Goal: Task Accomplishment & Management: Complete application form

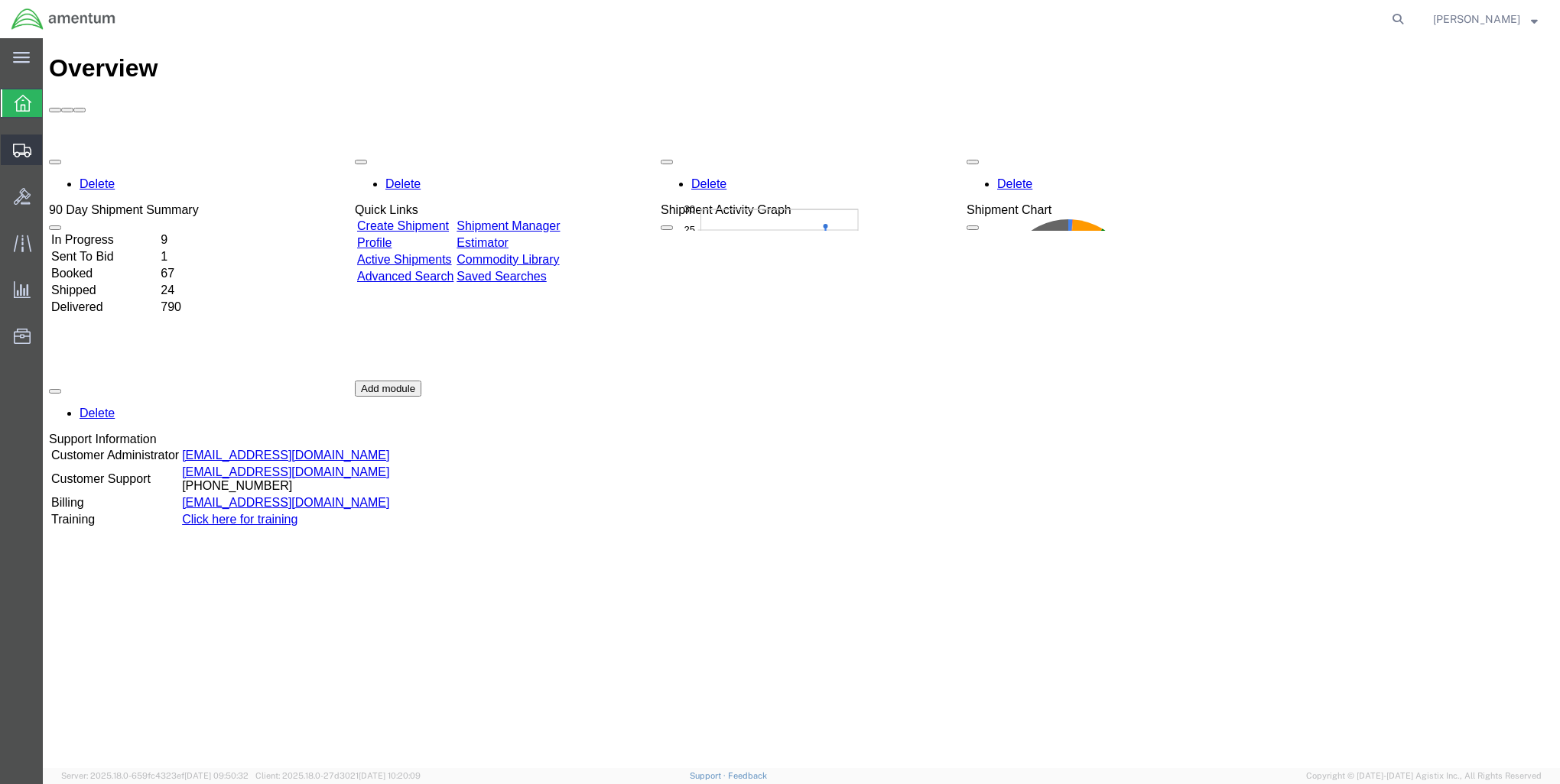
click at [0, 0] on span "Create Shipment" at bounding box center [0, 0] width 0 height 0
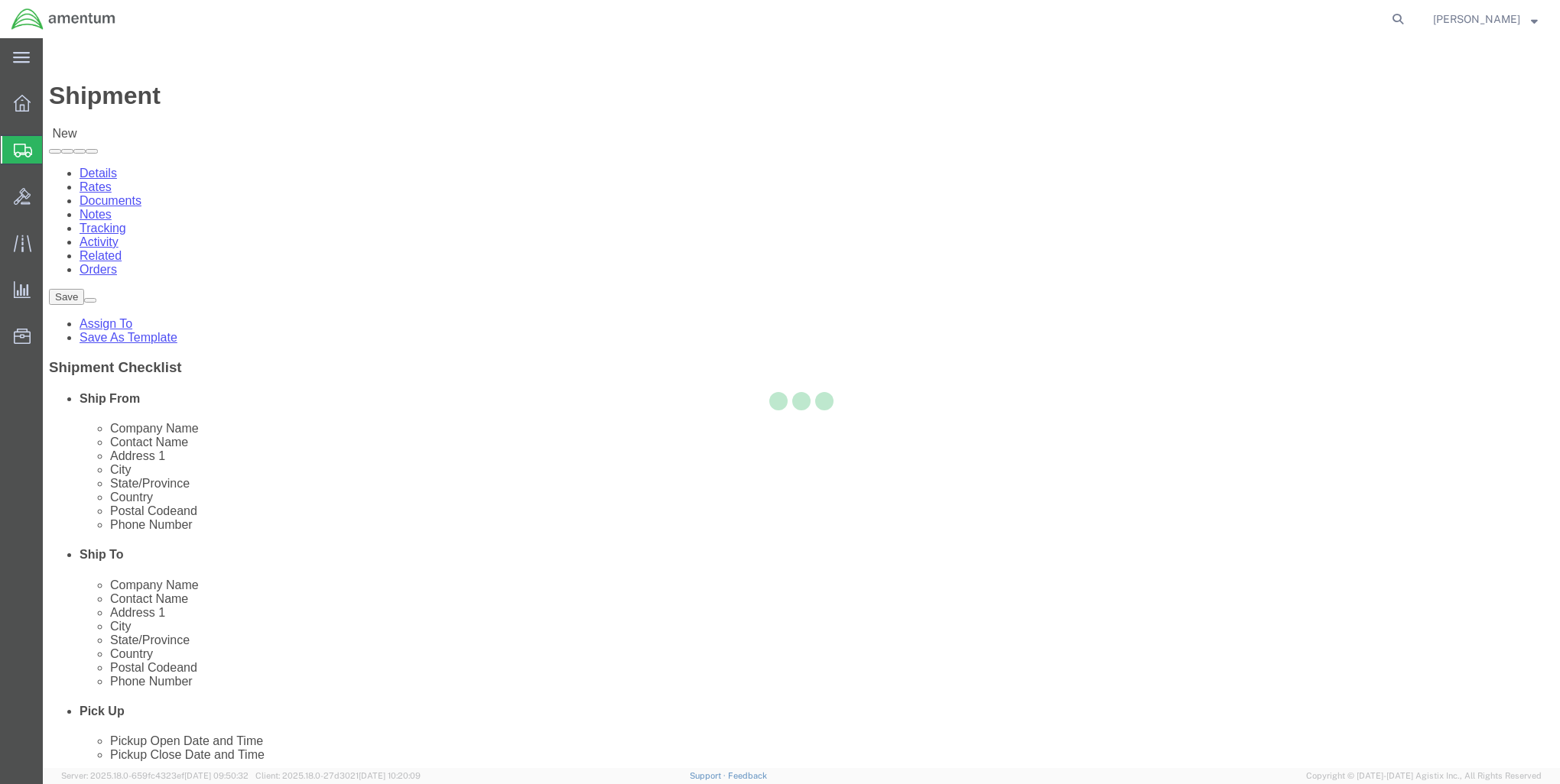
select select
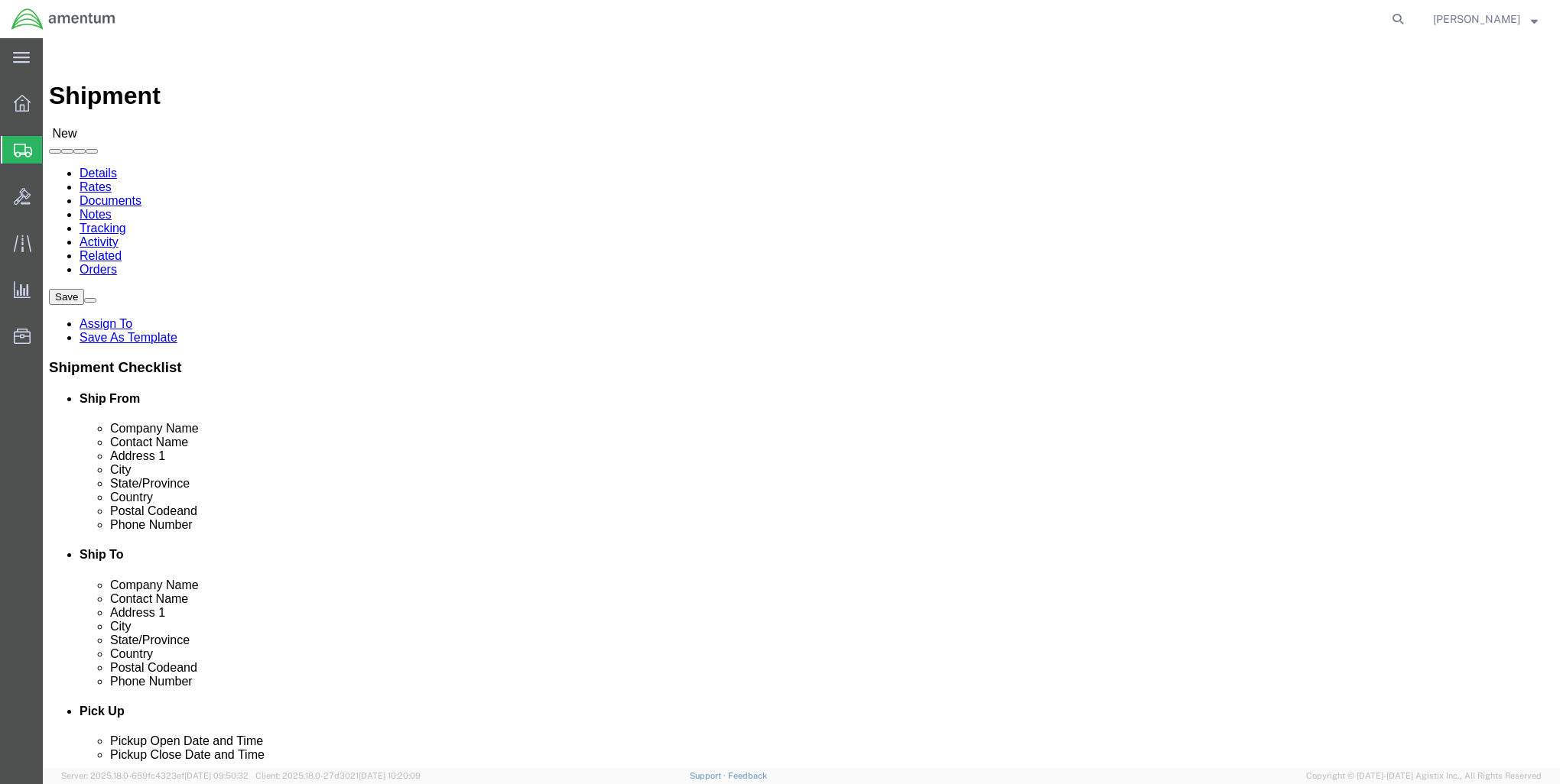
select select "MYPROFILE"
select select "MD"
click link "ADDITIONAL INFORMATION"
click input "text"
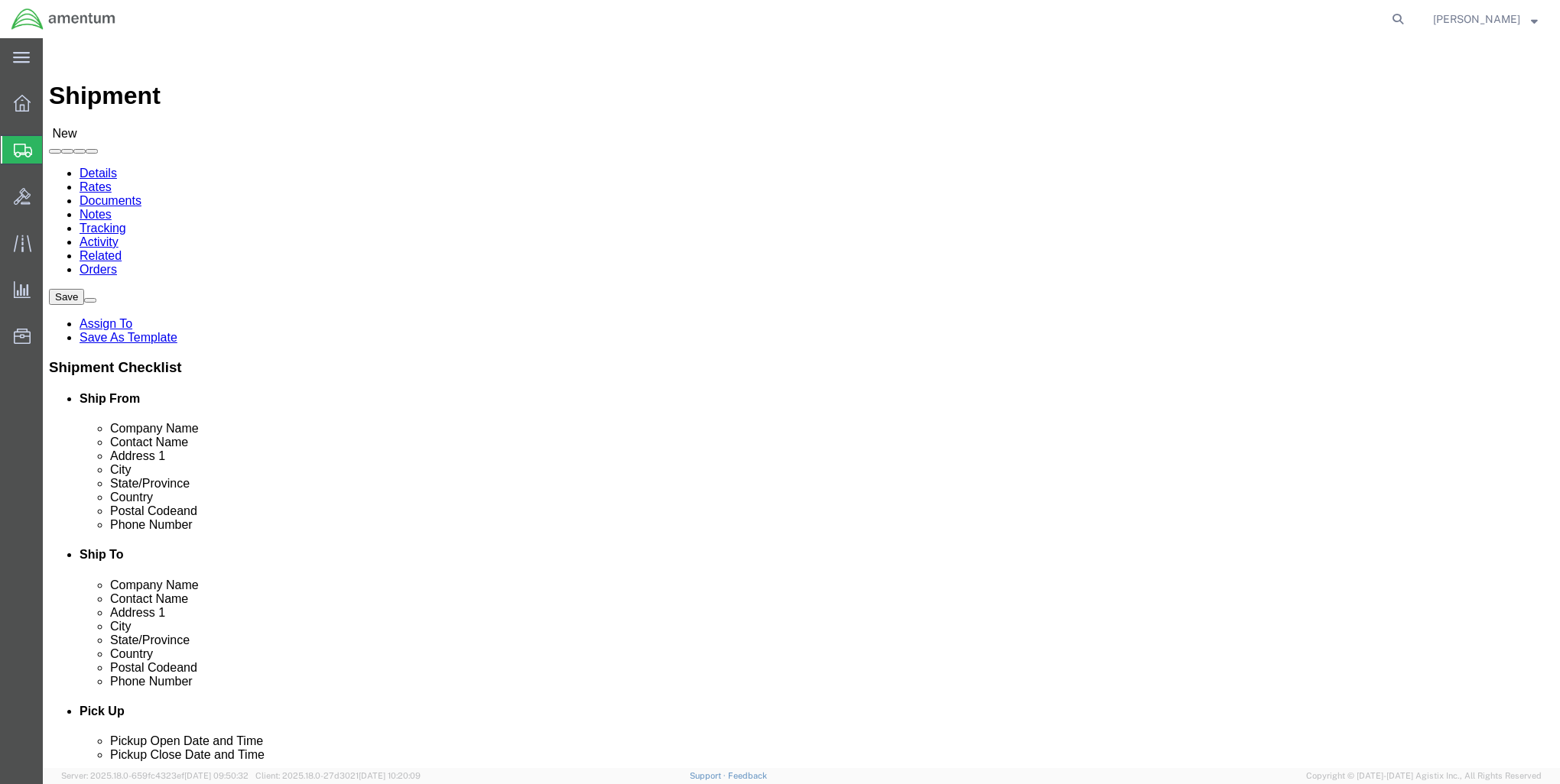
type input "10150 Craighill Road"
type input "Building 331"
type input "Fort Belvoir"
click p "- Fort Belvoir PIF-South - (Blaine Froeschl) 10150 Craighill Road, Building 331…"
select select "VA"
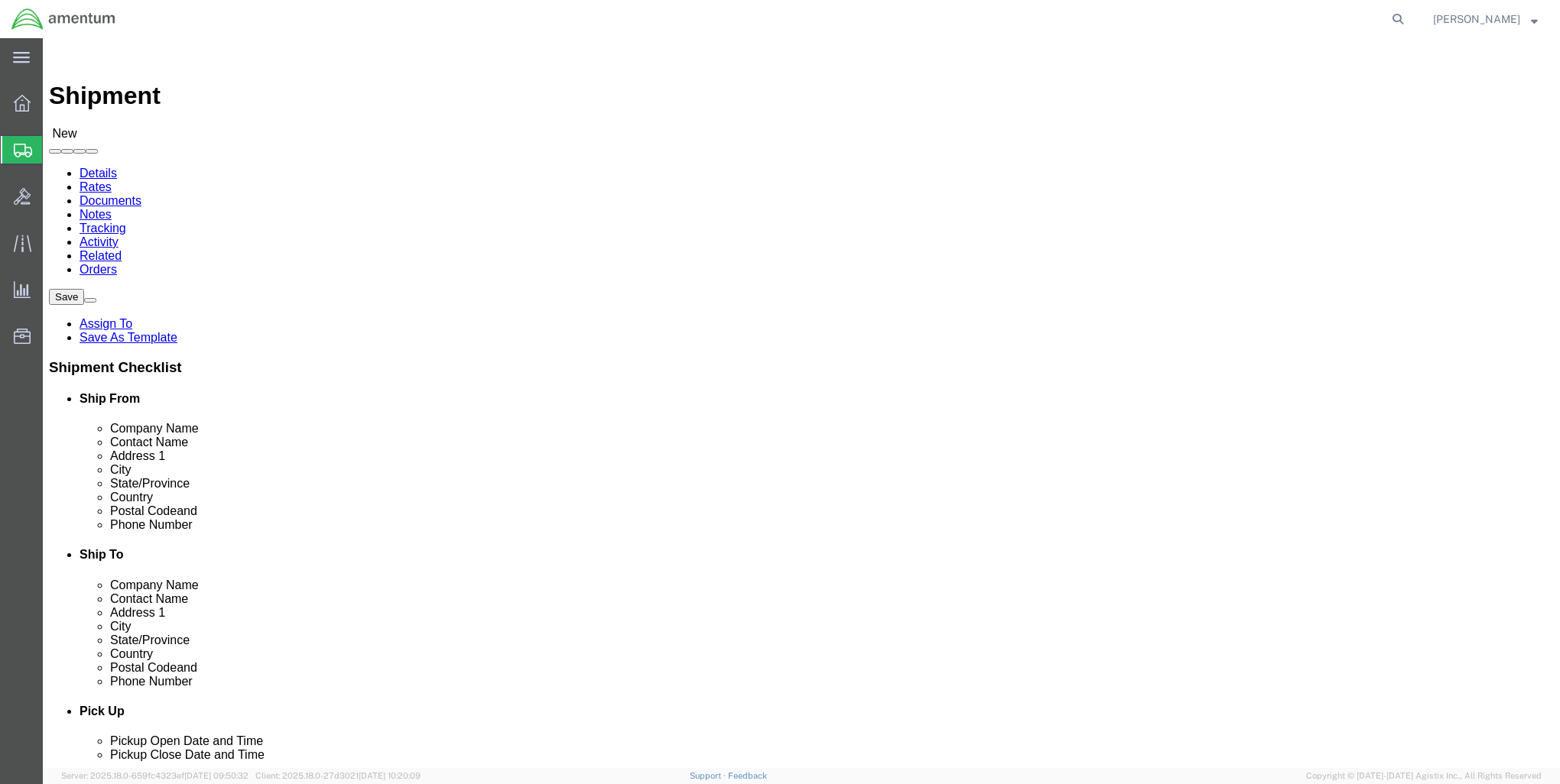
type input "Fort Belvoir"
drag, startPoint x: 906, startPoint y: 315, endPoint x: 829, endPoint y: 327, distance: 77.9
click input "text"
type input "D"
type input "Sam Sweat"
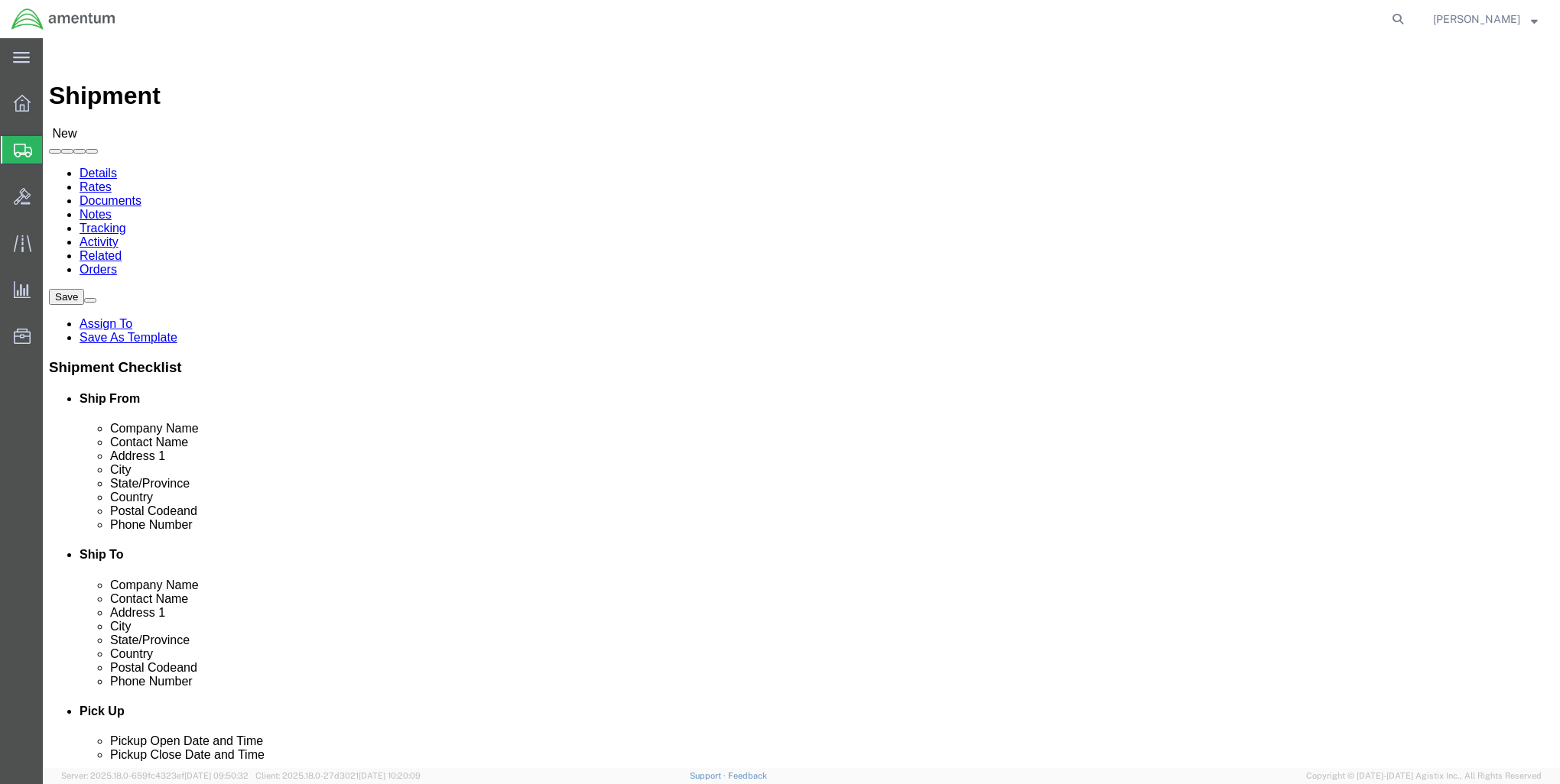
drag, startPoint x: 915, startPoint y: 519, endPoint x: 887, endPoint y: 522, distance: 28.2
click input "text"
type input "7037041851"
click link "ADDITIONAL INFORMATION"
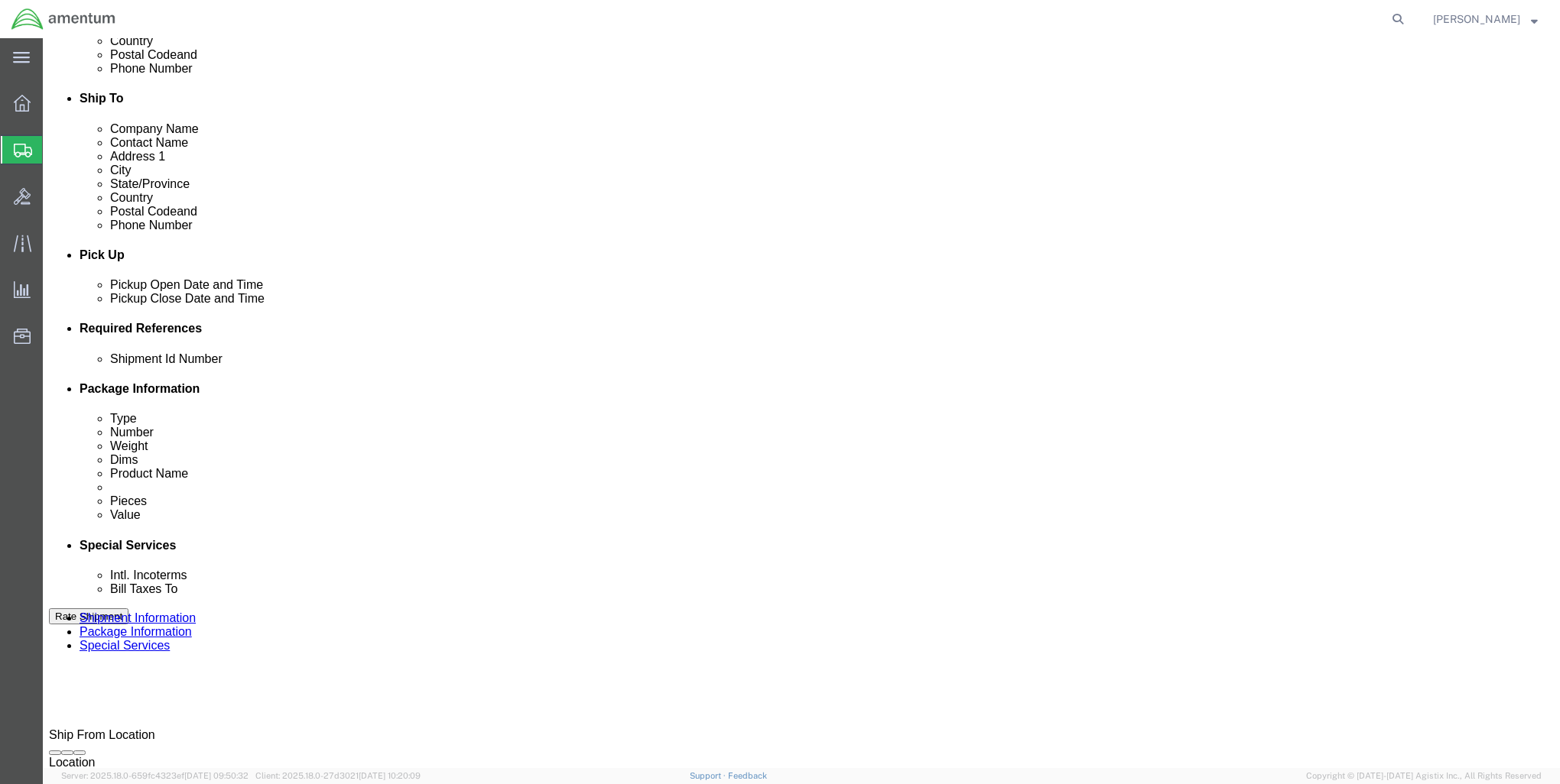
scroll to position [459, 0]
click input "text"
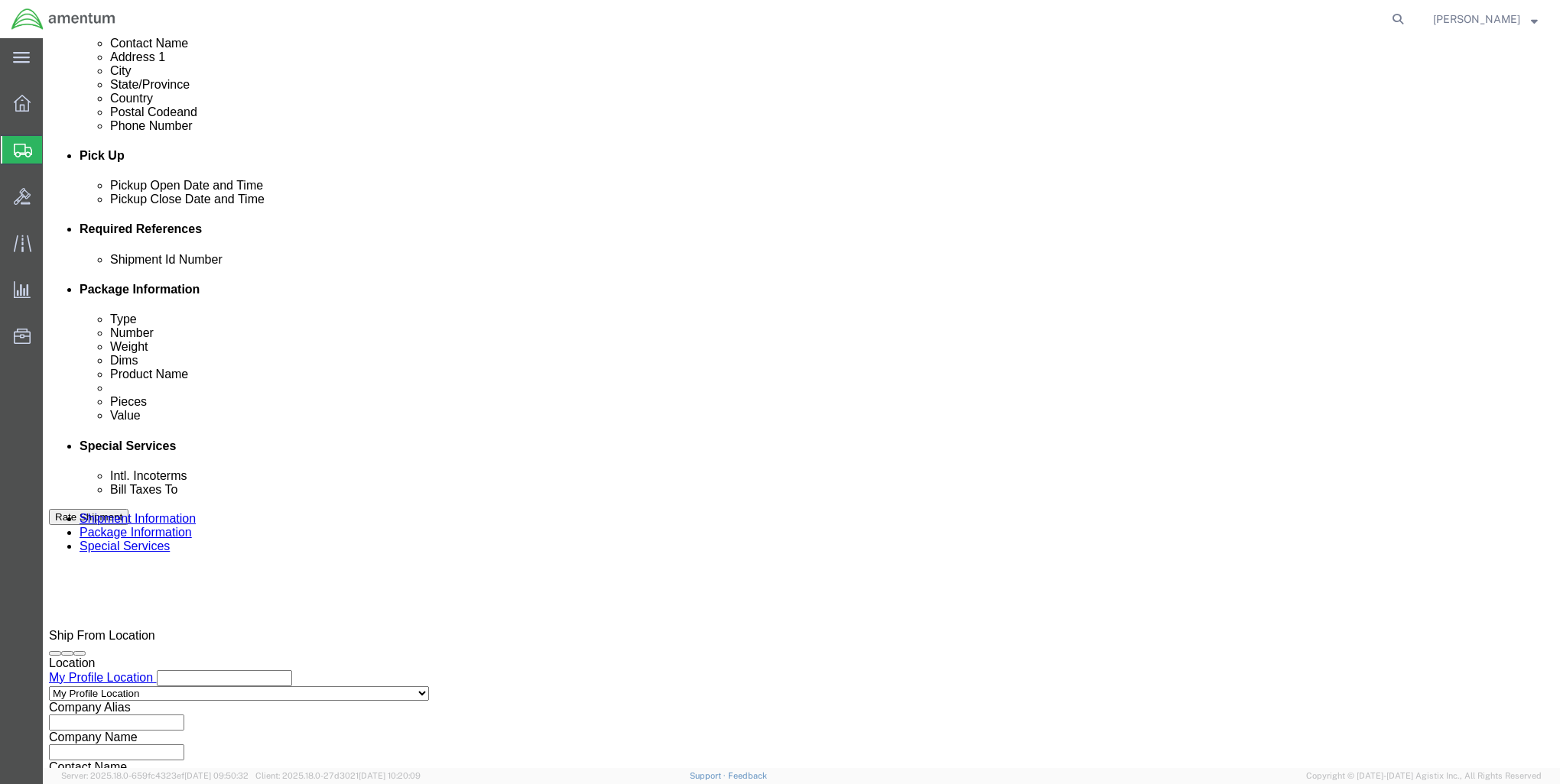
scroll to position [729, 0]
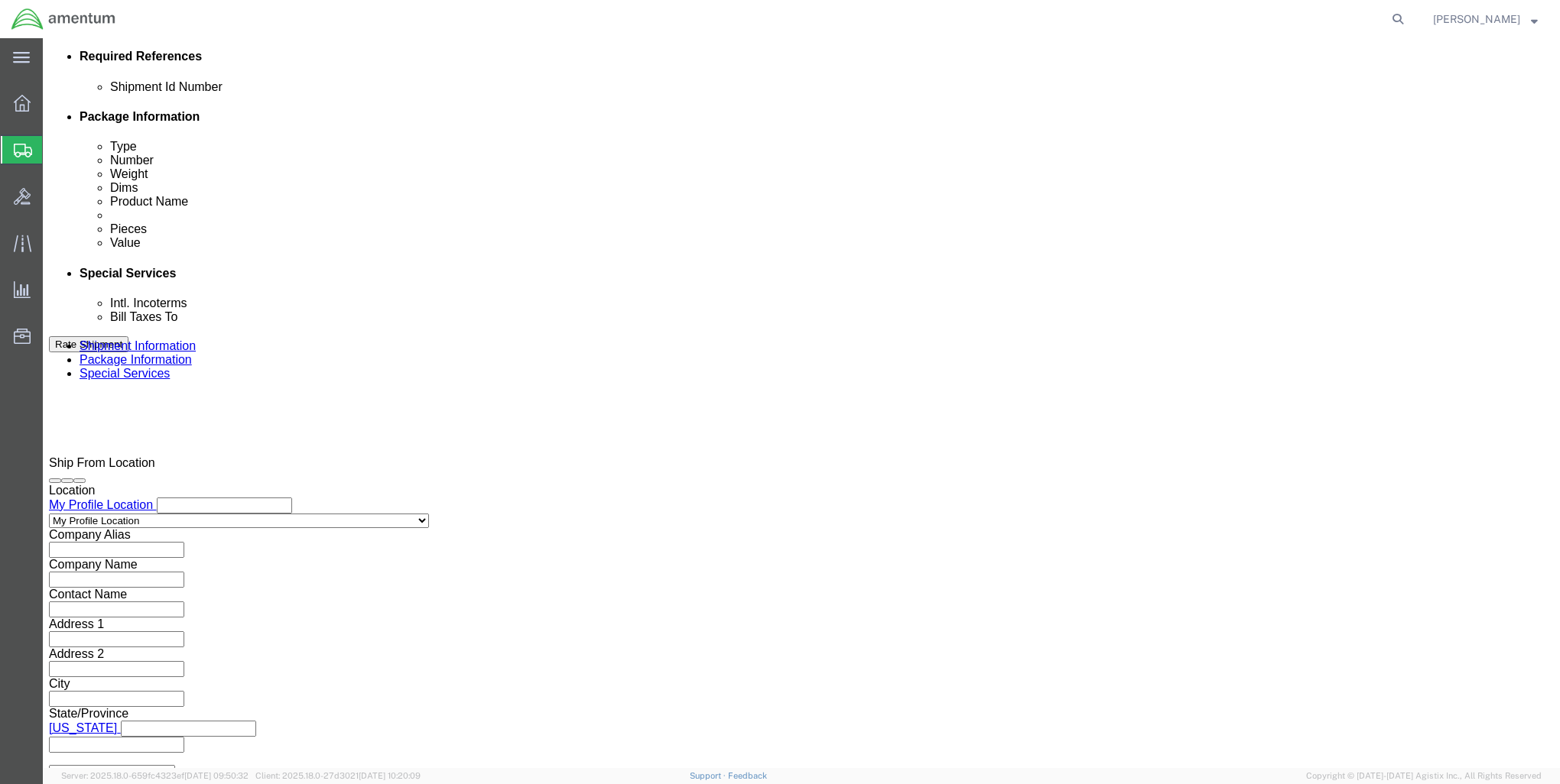
type input "2575.01.02.C.2002.ONMX"
click button "Continue"
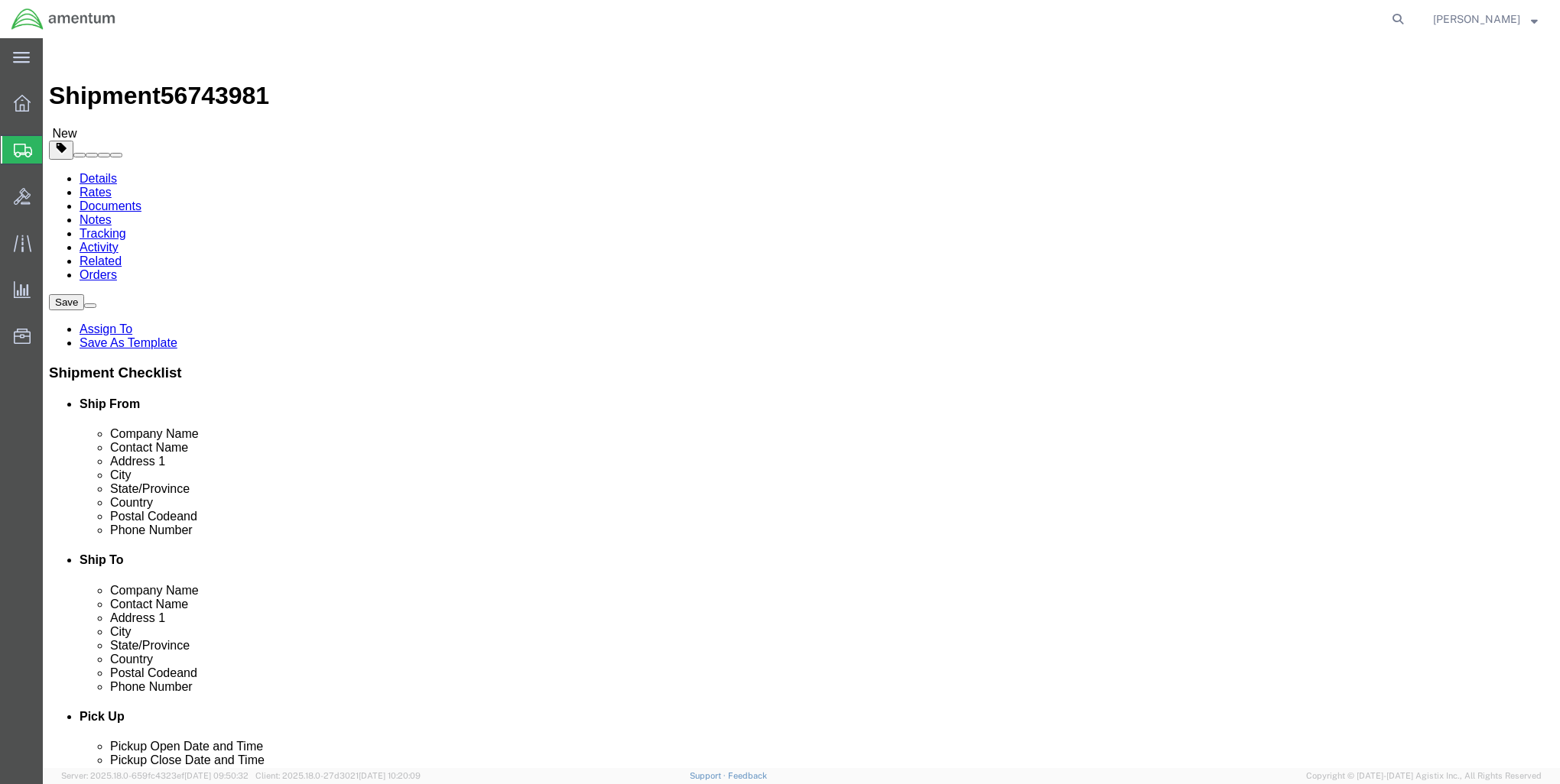
select select "CBOX"
click input "text"
type input "6"
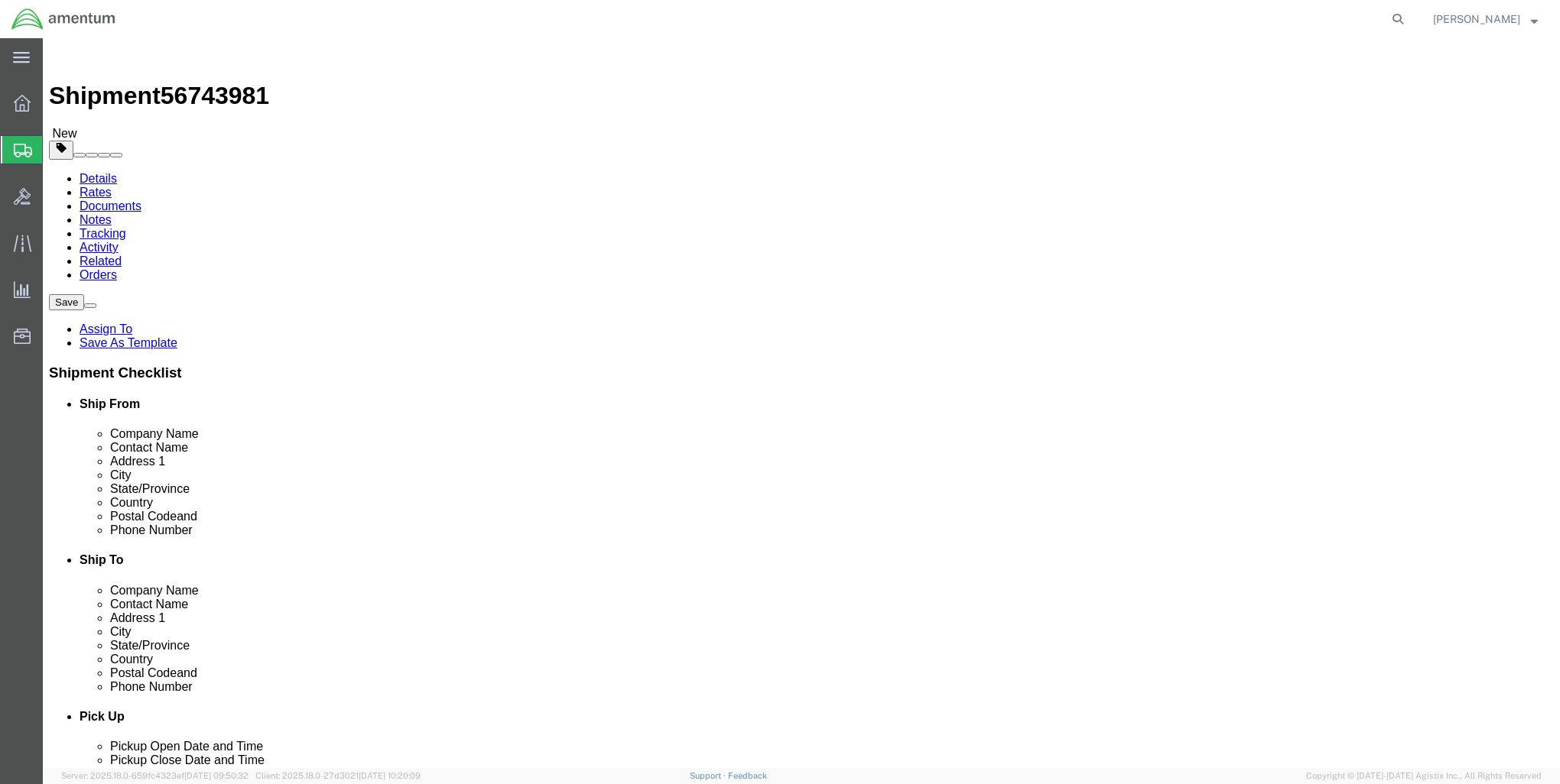
type input "4"
click div "Package Content # 1 x Package Type Select BCK Boxes Bale(s) Basket(s) Bolt(s) B…"
click link "Add Content"
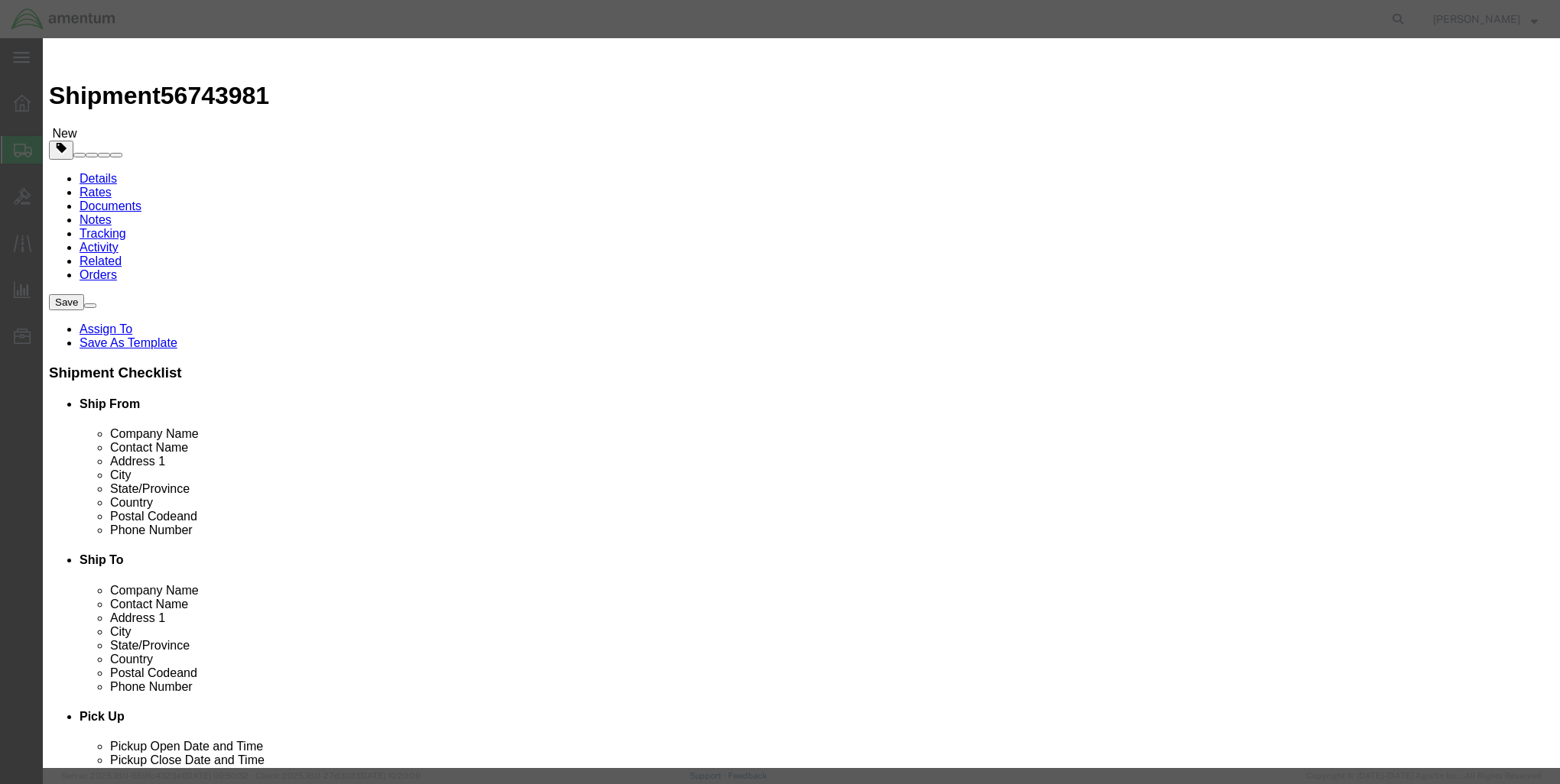
click input "text"
type input "Tape Measures"
type input "12"
type input "120"
click button "Save & Close"
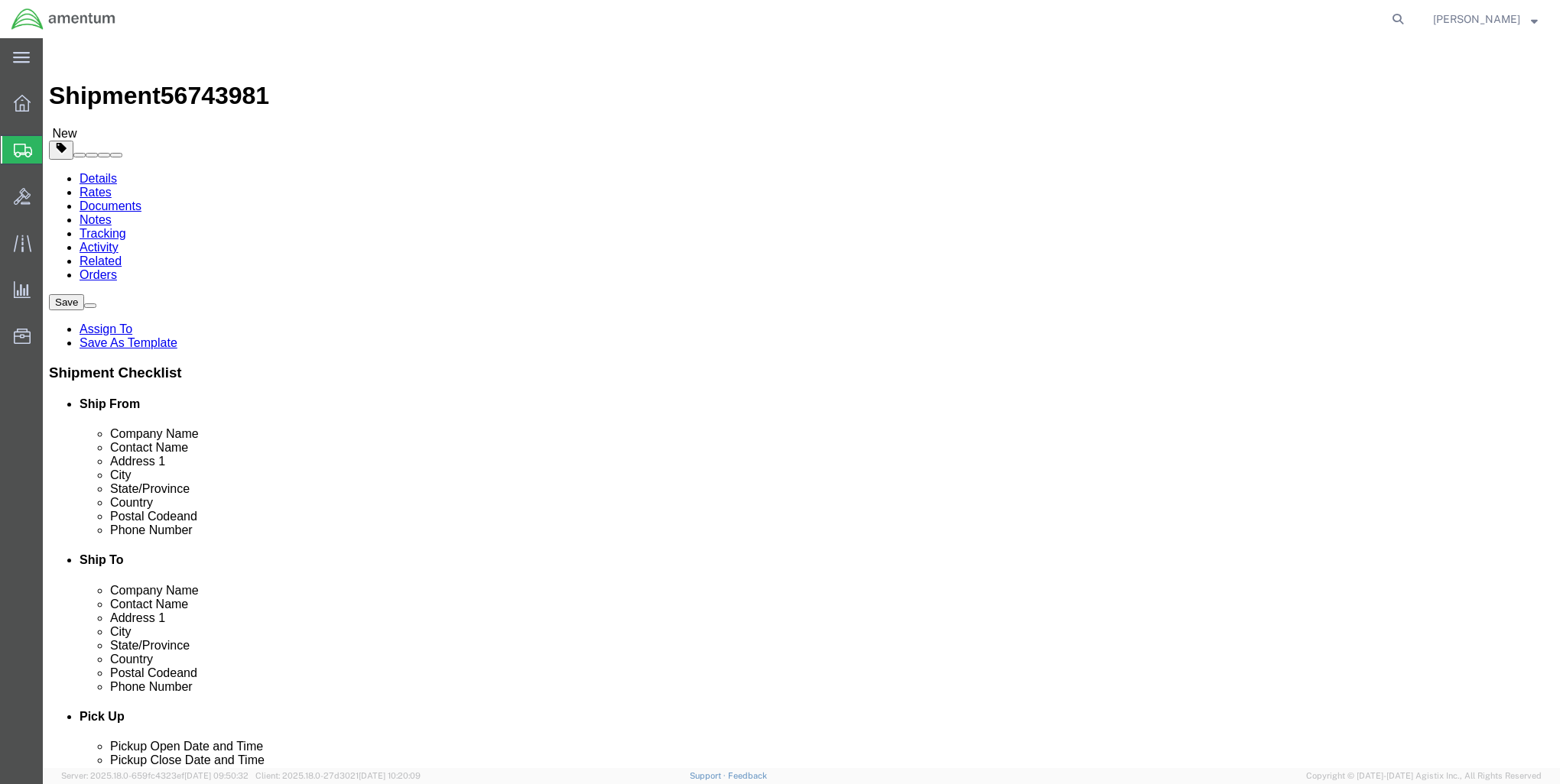
click button "Rate Shipment"
